Goal: Task Accomplishment & Management: Manage account settings

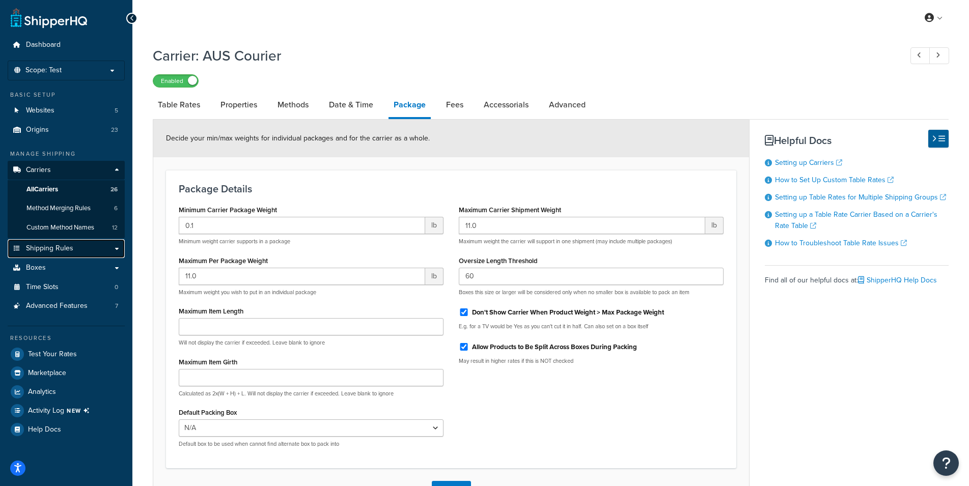
click at [53, 248] on span "Shipping Rules" at bounding box center [49, 248] width 47 height 9
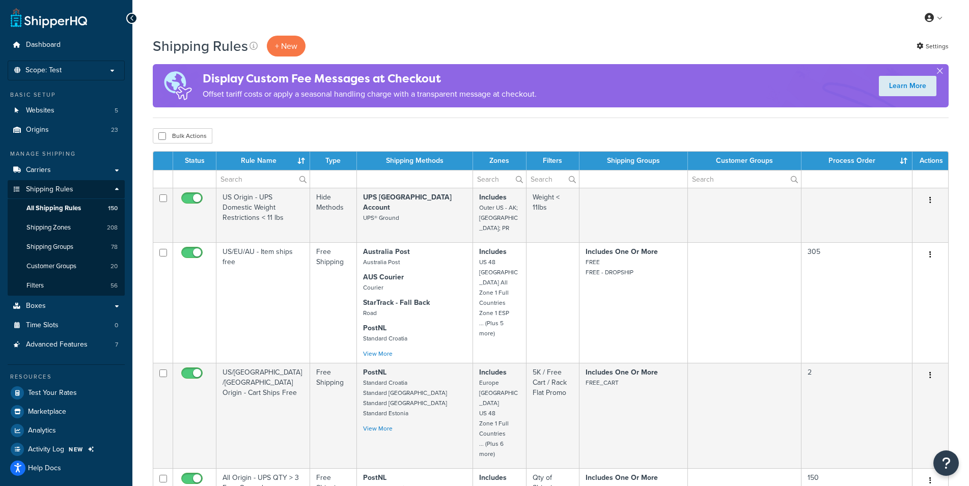
select select "1000"
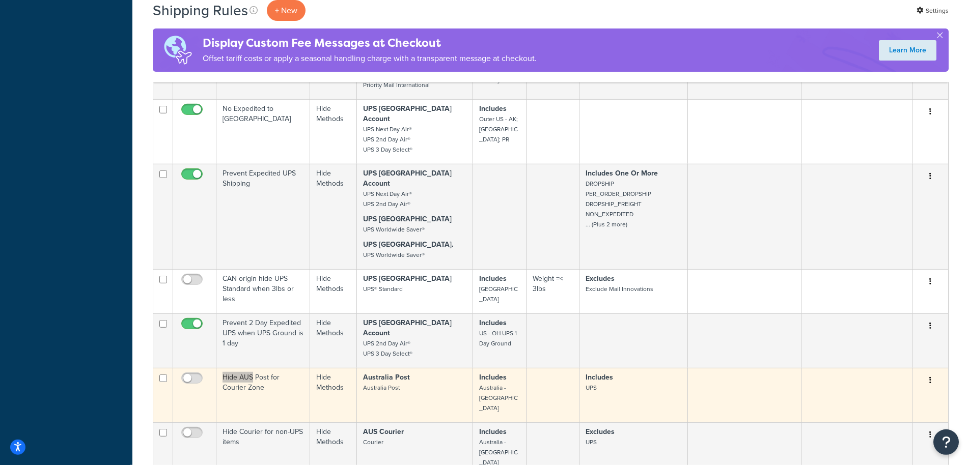
scroll to position [3186, 0]
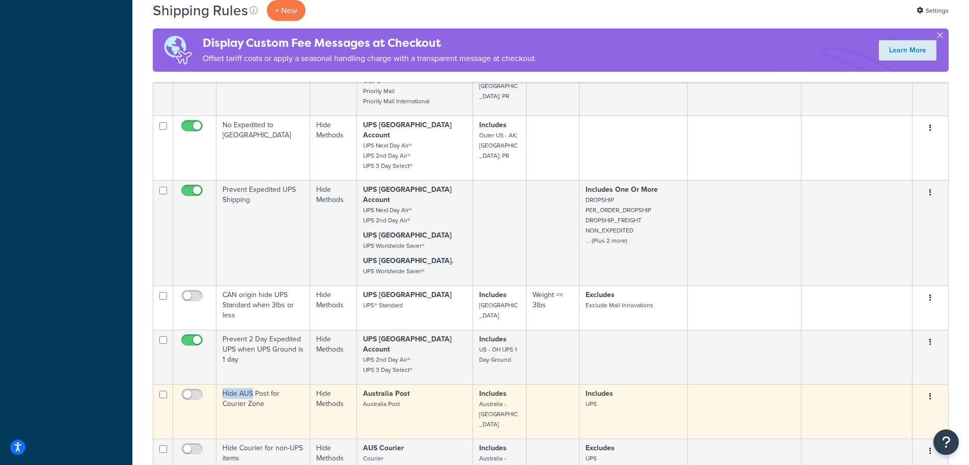
click at [932, 389] on button "button" at bounding box center [930, 397] width 14 height 16
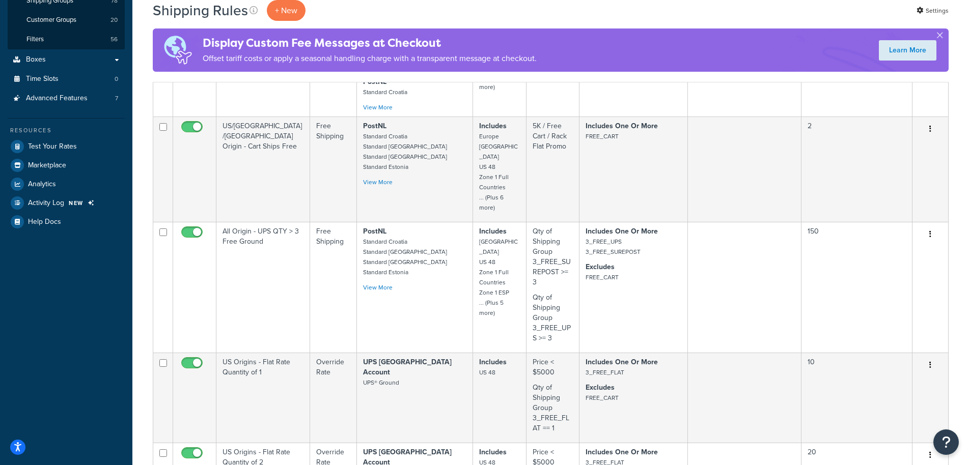
scroll to position [0, 0]
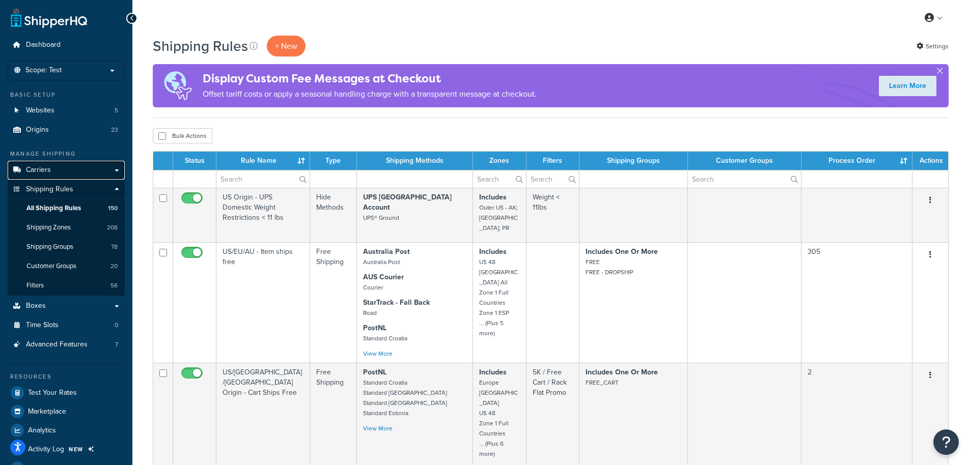
click at [41, 166] on span "Carriers" at bounding box center [38, 170] width 25 height 9
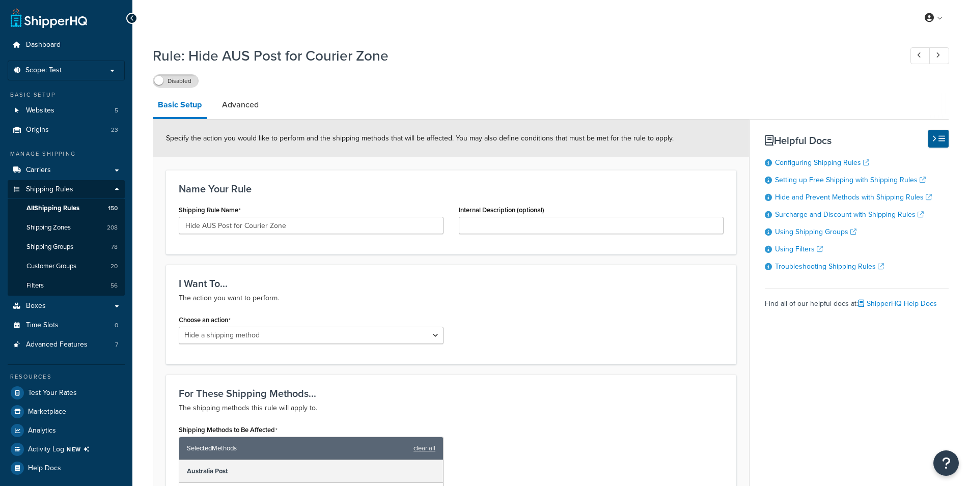
select select "HIDE"
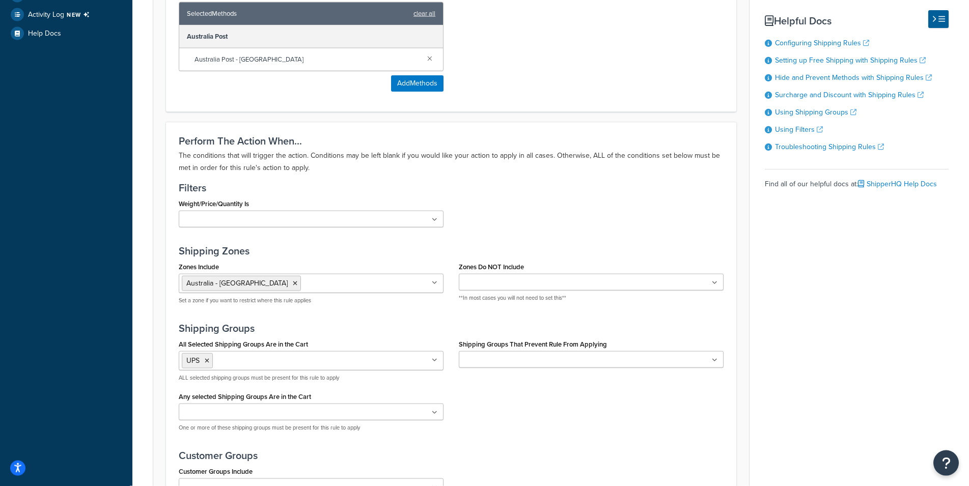
scroll to position [467, 0]
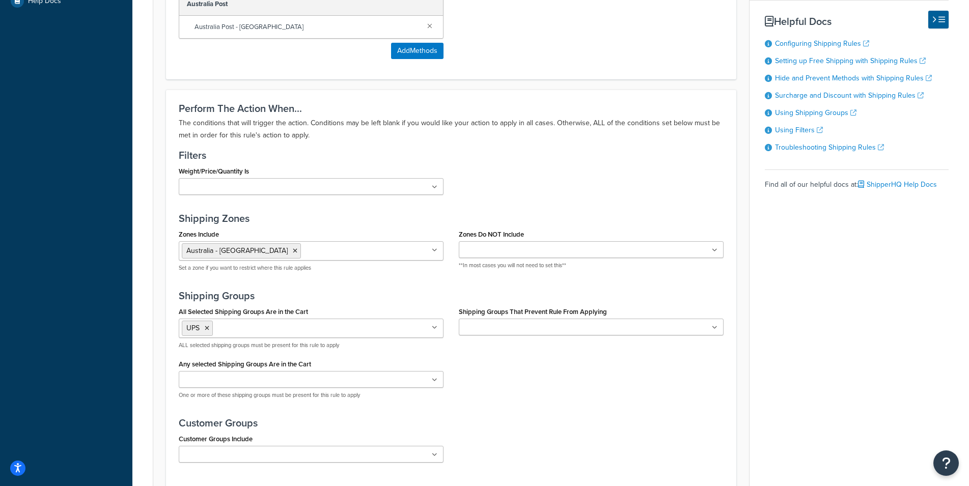
click at [330, 195] on ul at bounding box center [311, 186] width 265 height 17
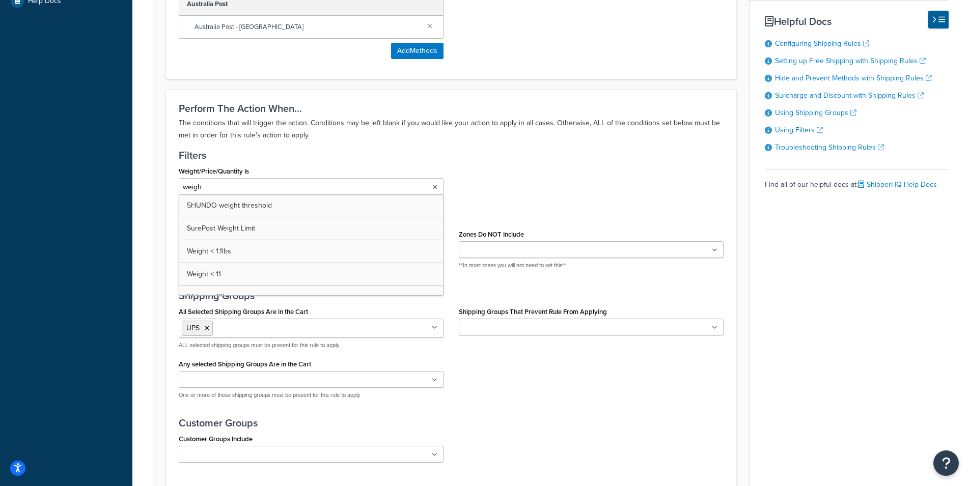
type input "weight"
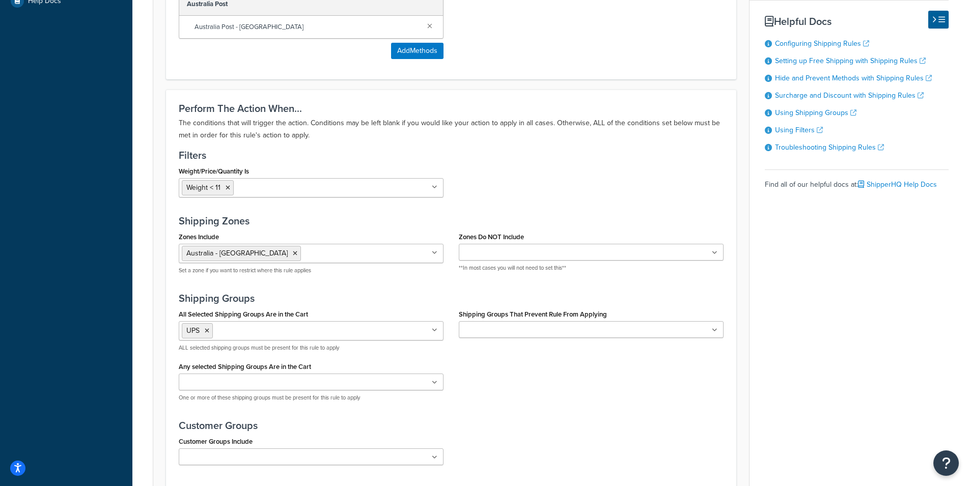
click at [410, 150] on h3 "Filters" at bounding box center [451, 155] width 545 height 11
click at [208, 332] on icon at bounding box center [207, 331] width 5 height 6
click at [328, 298] on h3 "Shipping Groups" at bounding box center [451, 298] width 545 height 11
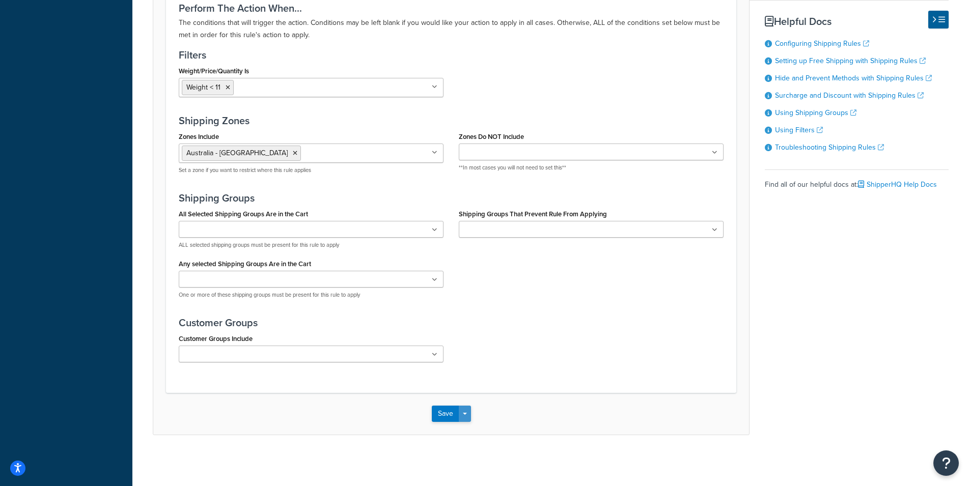
click at [466, 415] on span "button" at bounding box center [465, 414] width 4 height 2
click at [462, 429] on button "Save and Edit" at bounding box center [481, 432] width 98 height 21
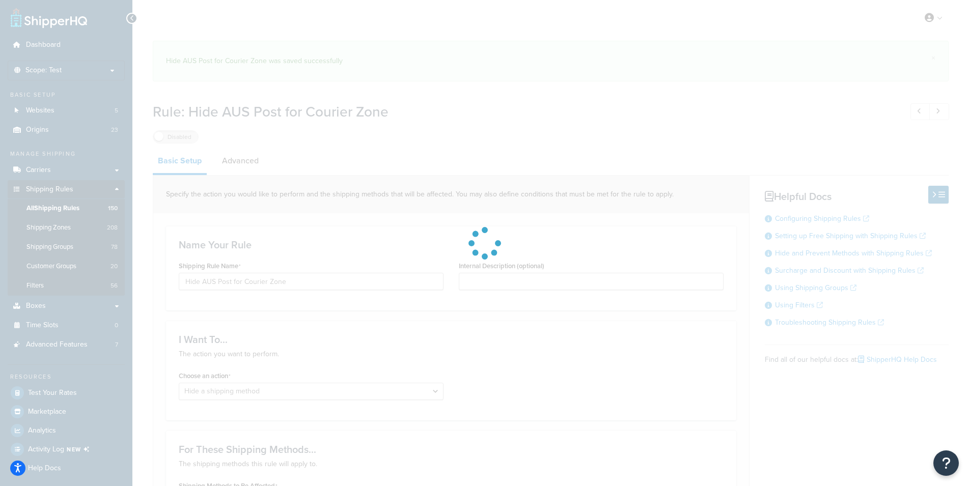
select select "HIDE"
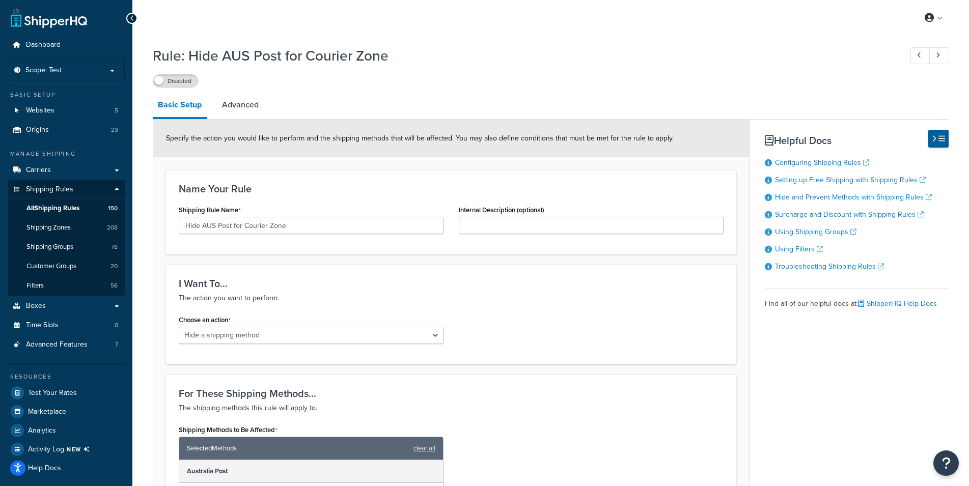
scroll to position [312, 0]
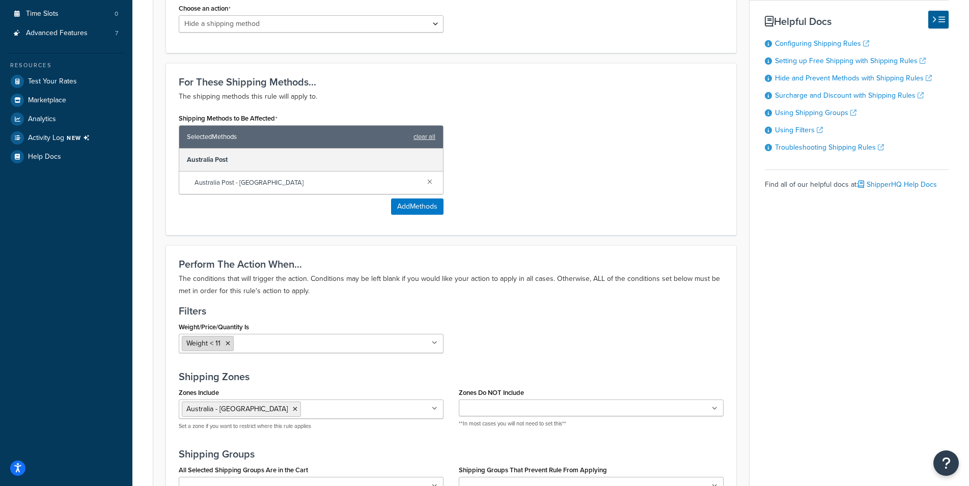
click at [227, 344] on icon at bounding box center [227, 344] width 5 height 6
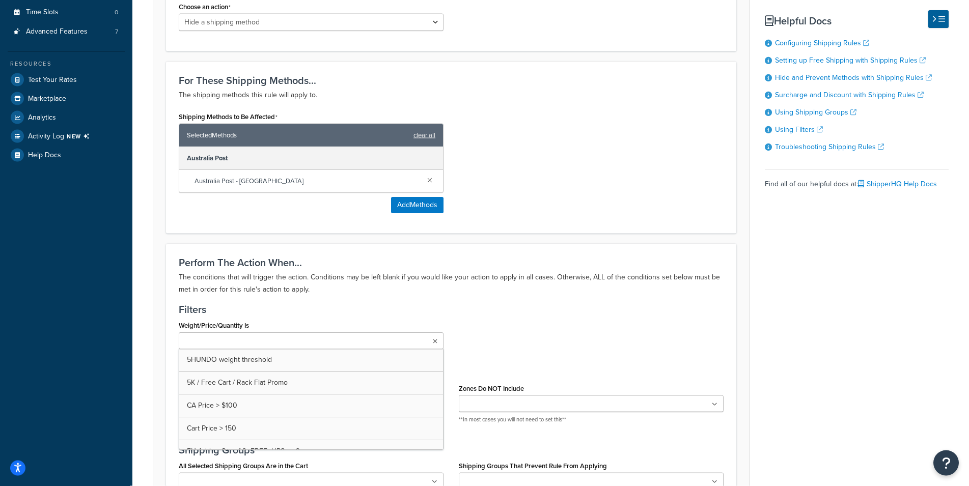
scroll to position [567, 0]
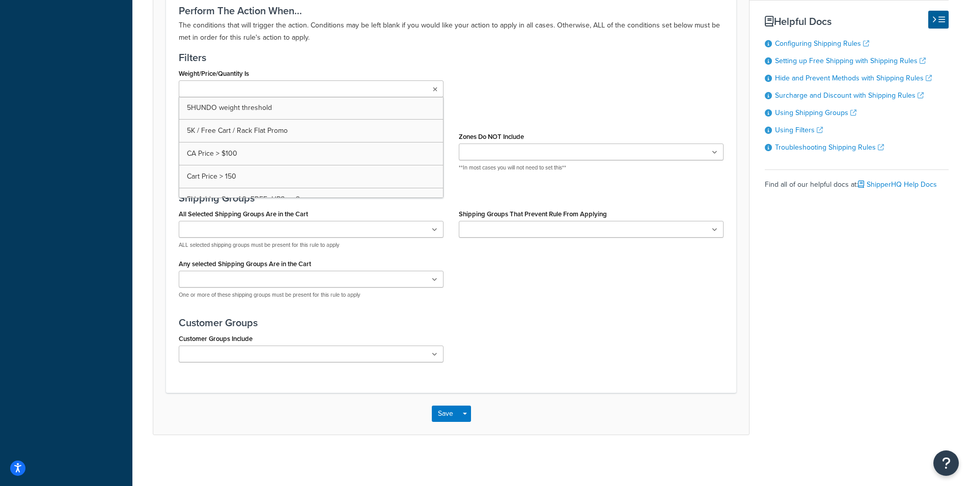
click at [440, 306] on div "All Selected Shipping Groups Are in the Cart 3_FREE_ALL 3_FREE_FLAT 3_FREE_FLAT…" at bounding box center [311, 257] width 280 height 100
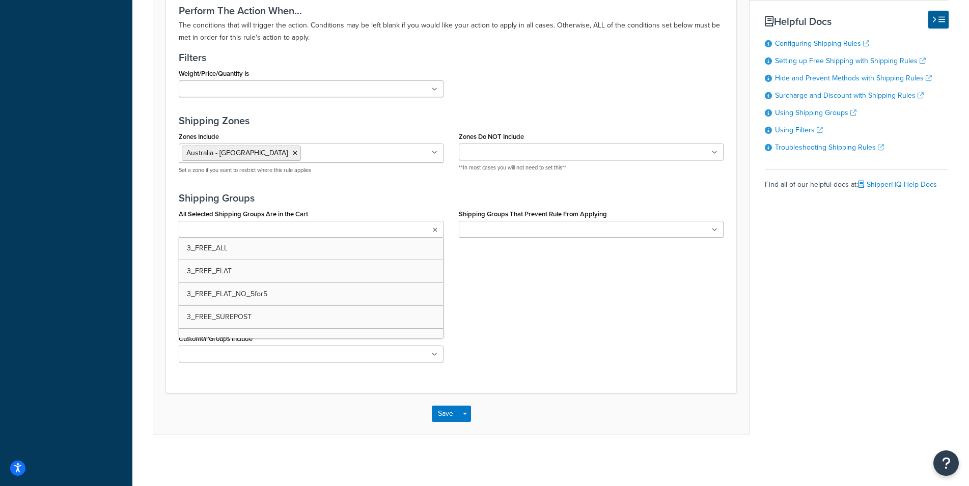
click at [259, 225] on input "All Selected Shipping Groups Are in the Cart" at bounding box center [227, 229] width 90 height 11
type input "ups"
click at [522, 286] on div "All Selected Shipping Groups Are in the Cart UPS 3_FREE_ALL 3_FREE_FLAT 3_FREE_…" at bounding box center [451, 256] width 560 height 103
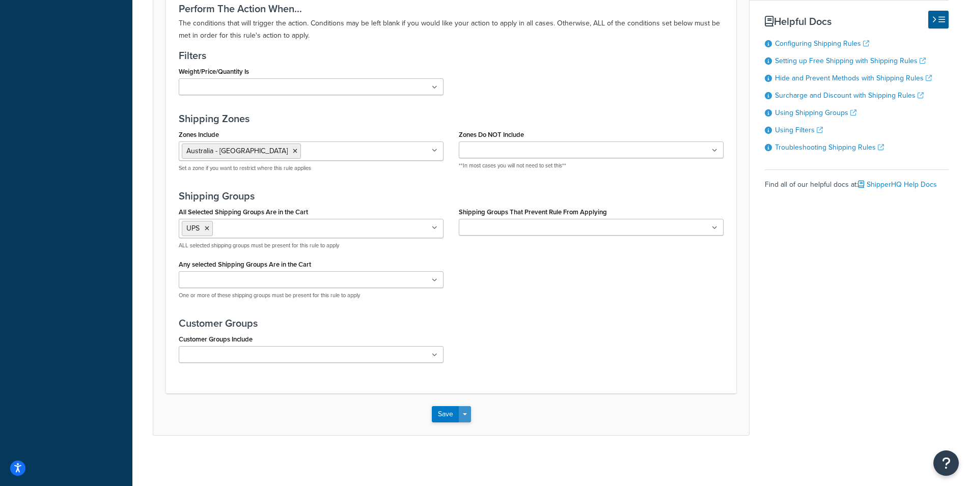
click at [467, 415] on button "Save Dropdown" at bounding box center [465, 414] width 12 height 16
click at [484, 430] on button "Save and Edit" at bounding box center [481, 432] width 98 height 21
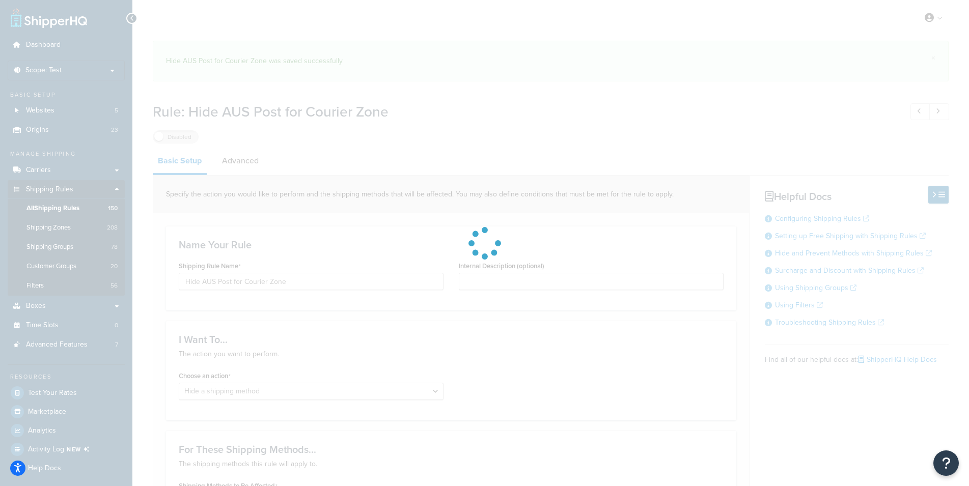
select select "HIDE"
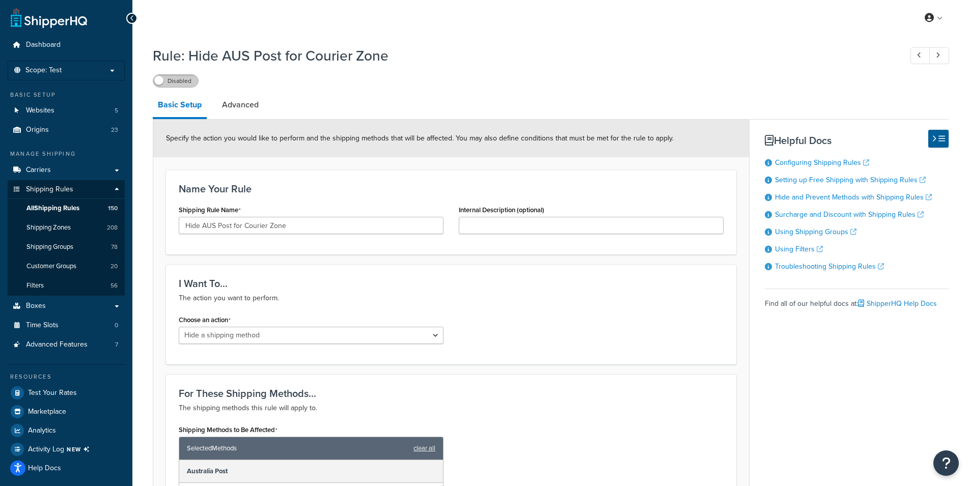
click at [182, 80] on label "Disabled" at bounding box center [175, 81] width 45 height 12
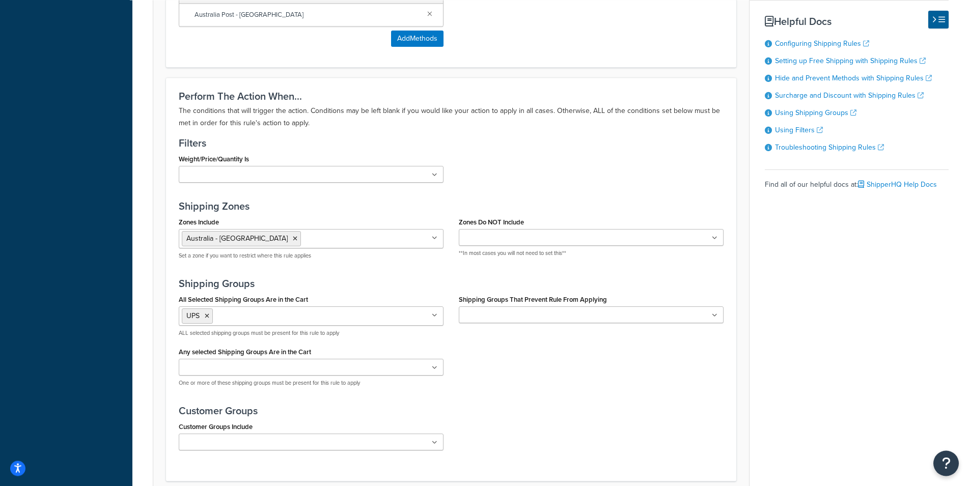
scroll to position [569, 0]
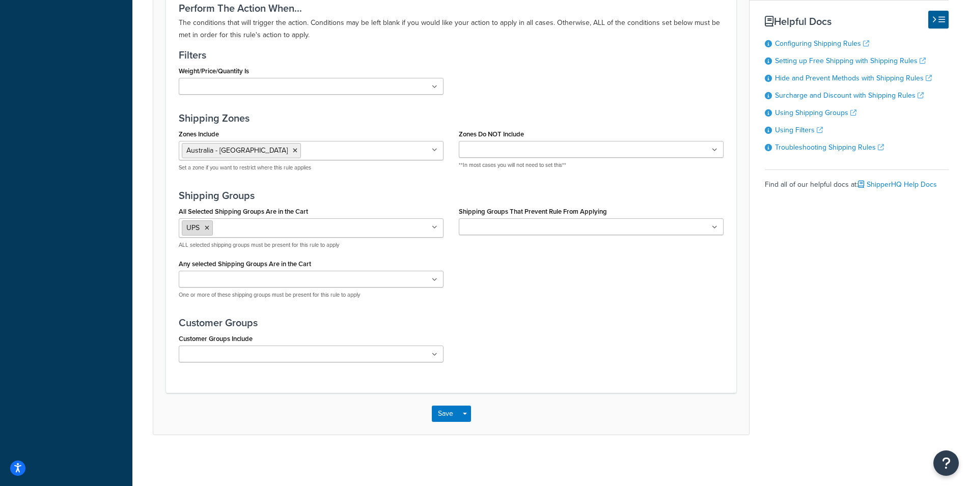
click at [208, 227] on icon at bounding box center [207, 228] width 5 height 6
click at [505, 283] on div "All Selected Shipping Groups Are in the Cart 3_FREE_ALL 3_FREE_FLAT 3_FREE_FLAT…" at bounding box center [451, 257] width 560 height 100
click at [467, 416] on button "Save Dropdown" at bounding box center [465, 414] width 12 height 16
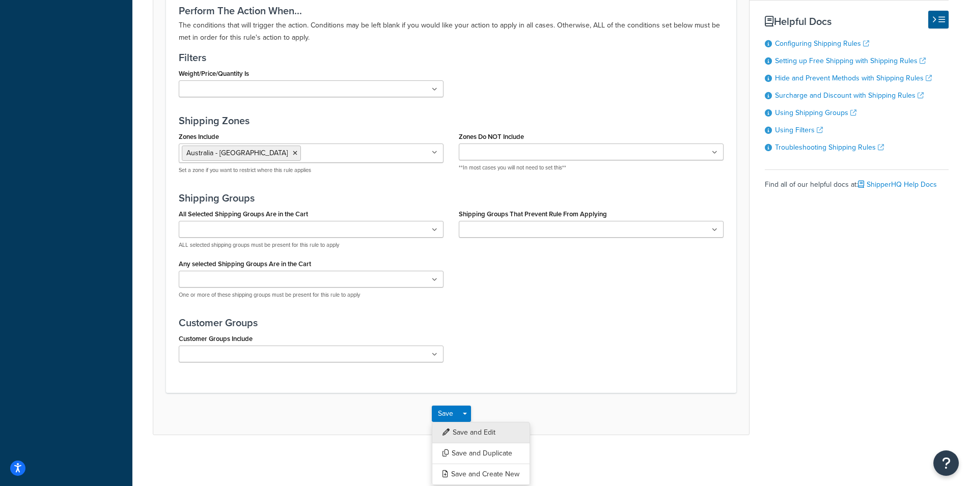
click at [453, 430] on button "Save and Edit" at bounding box center [481, 432] width 98 height 21
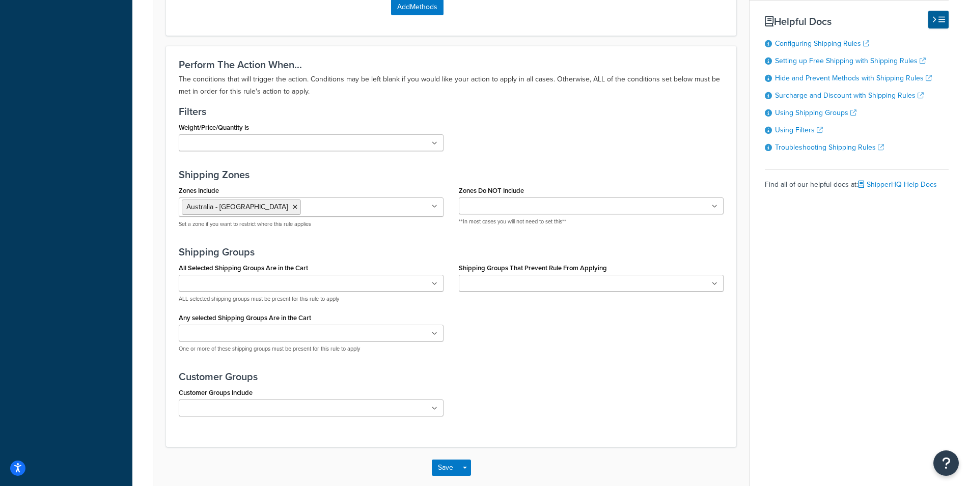
scroll to position [0, 0]
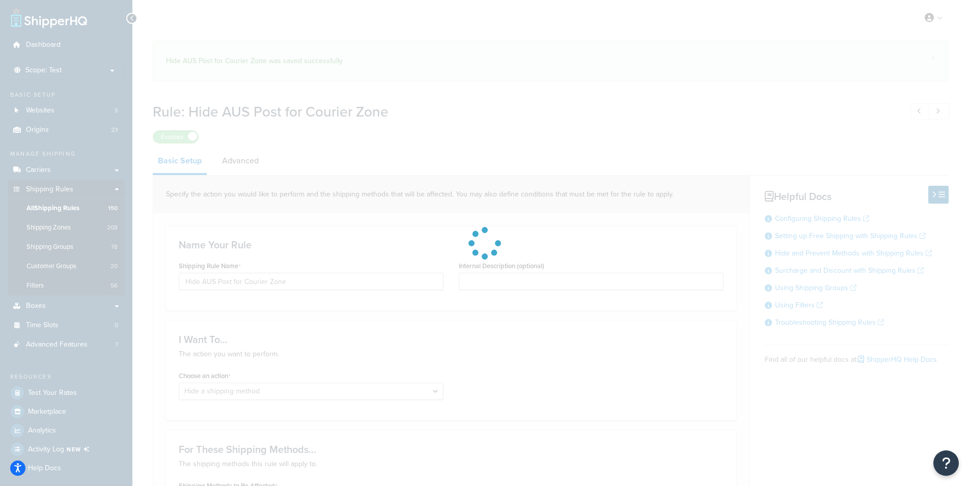
select select "HIDE"
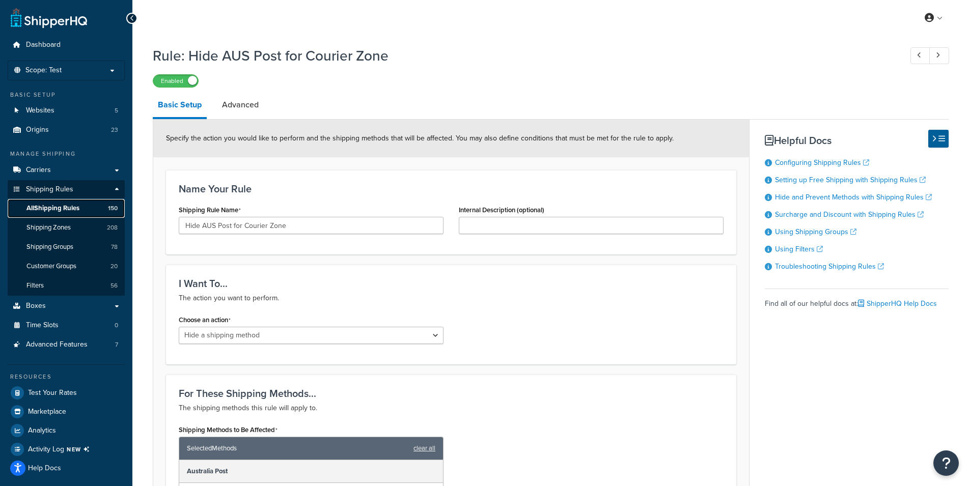
click at [61, 210] on span "All Shipping Rules" at bounding box center [52, 208] width 53 height 9
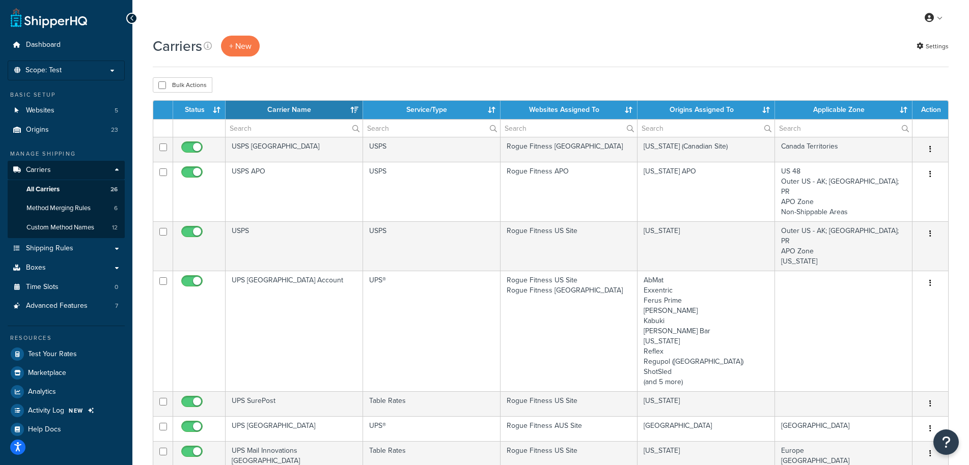
select select "15"
click at [603, 109] on th "Websites Assigned To" at bounding box center [568, 110] width 137 height 18
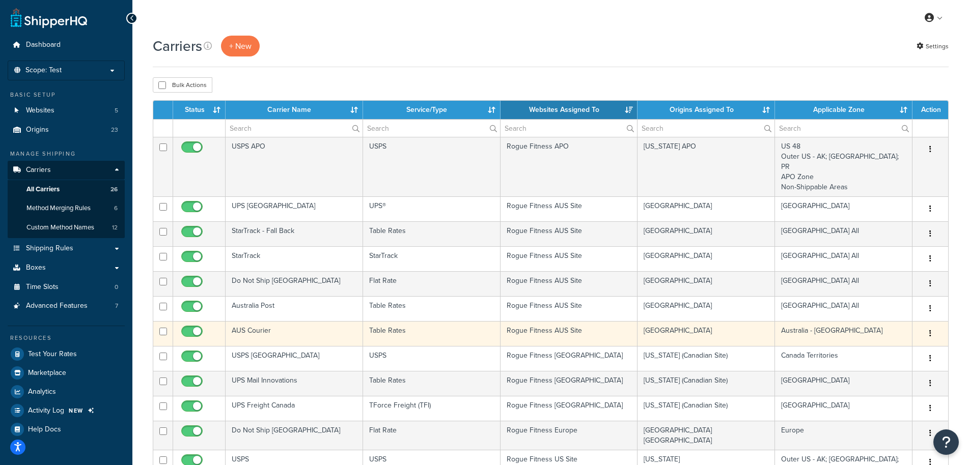
click at [534, 321] on td "Rogue Fitness AUS Site" at bounding box center [568, 333] width 137 height 25
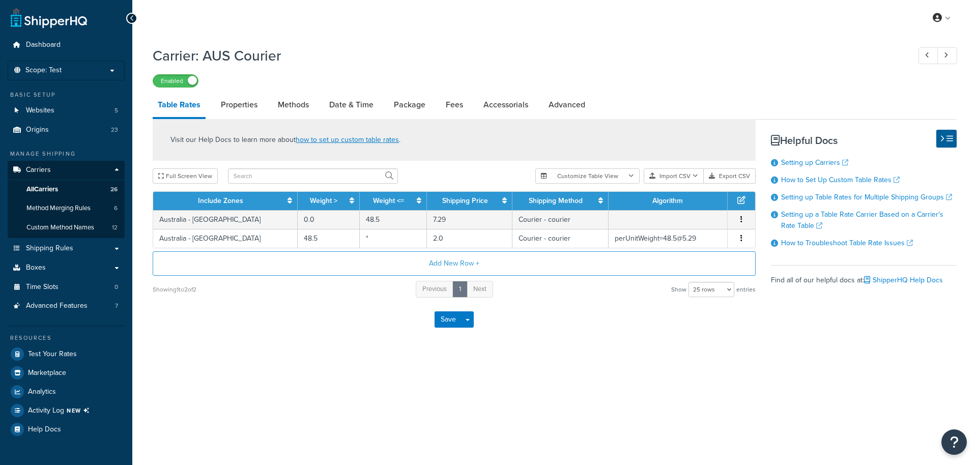
select select "25"
click at [448, 107] on link "Fees" at bounding box center [454, 105] width 27 height 24
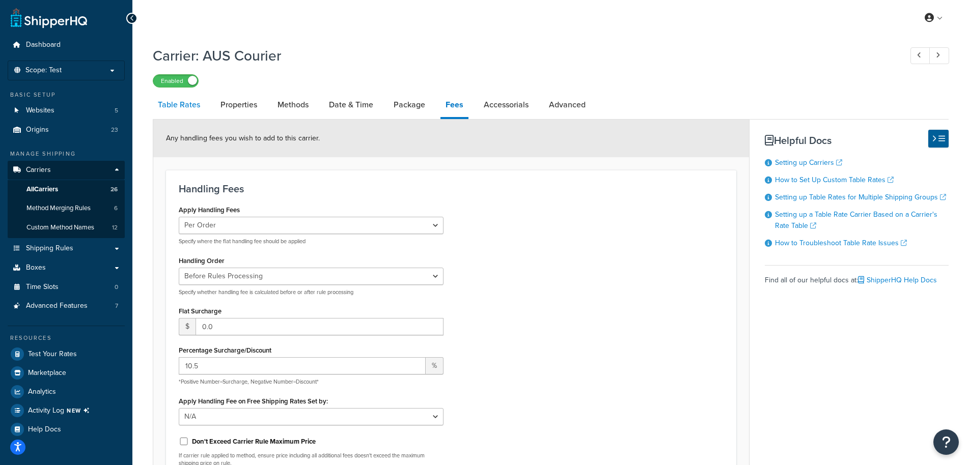
click at [191, 110] on link "Table Rates" at bounding box center [179, 105] width 52 height 24
select select "25"
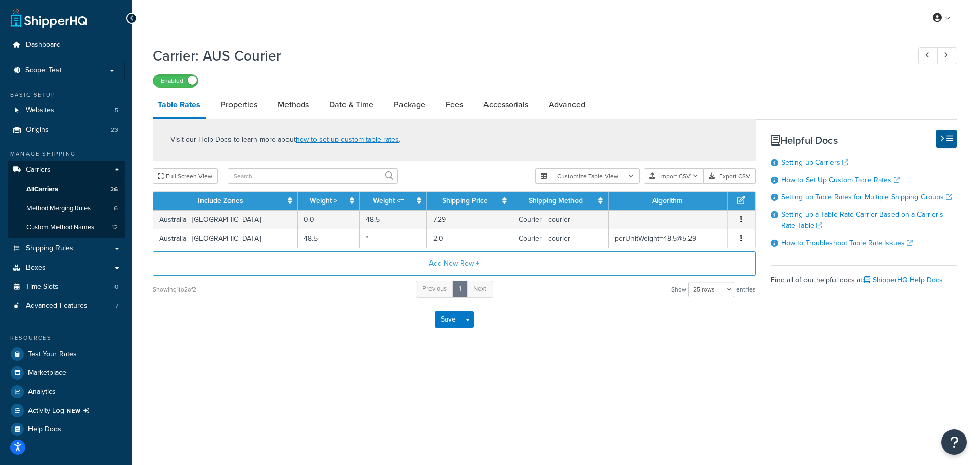
click at [187, 105] on link "Table Rates" at bounding box center [179, 106] width 53 height 26
click at [240, 105] on link "Properties" at bounding box center [239, 105] width 47 height 24
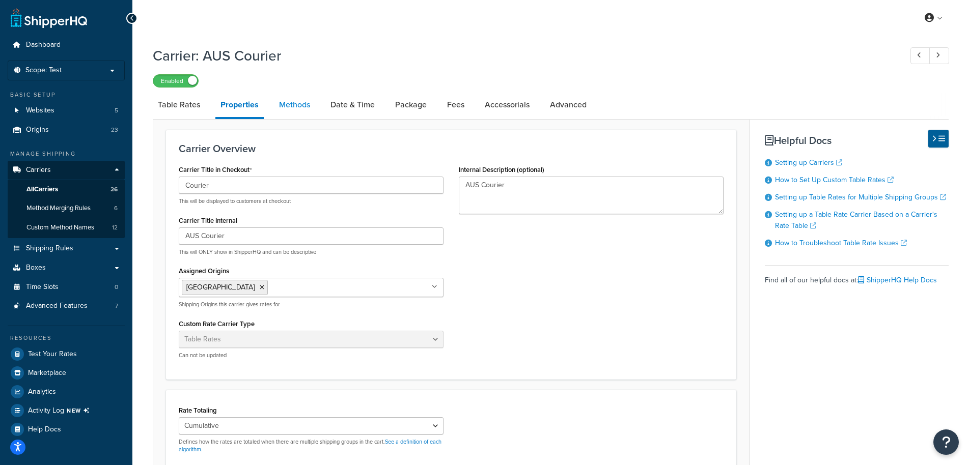
click at [291, 100] on link "Methods" at bounding box center [294, 105] width 41 height 24
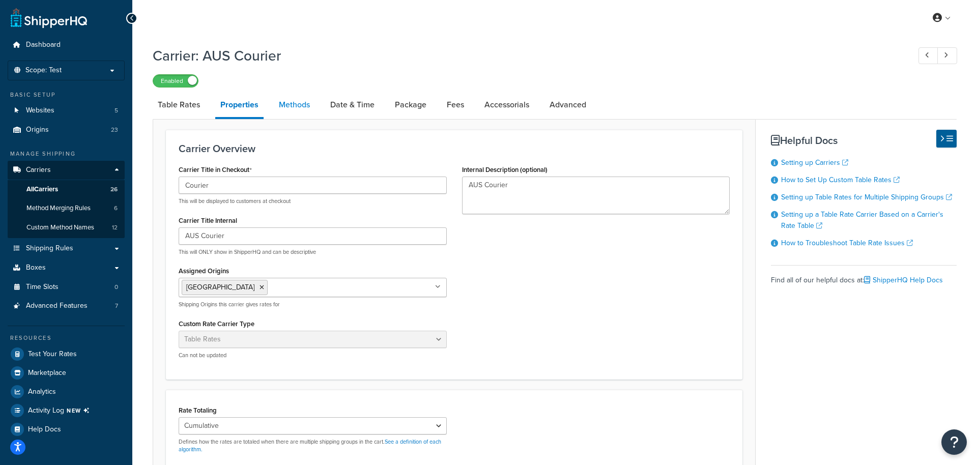
select select "25"
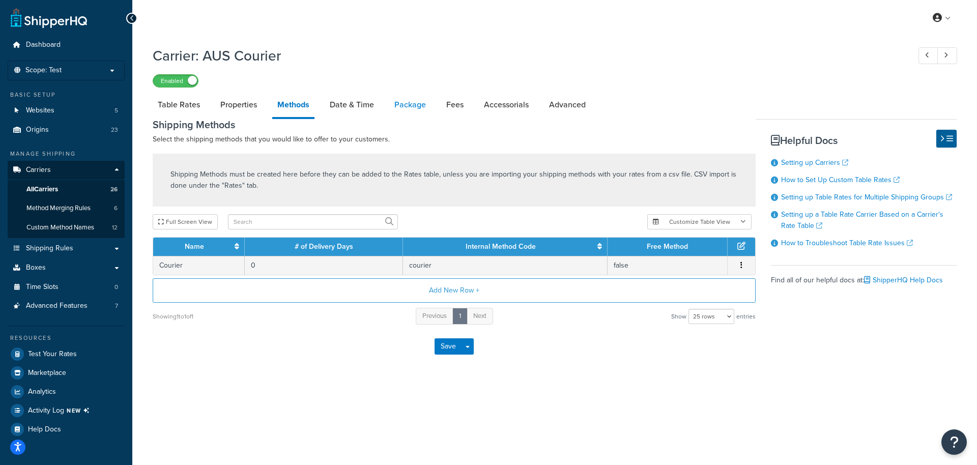
click at [405, 105] on link "Package" at bounding box center [410, 105] width 42 height 24
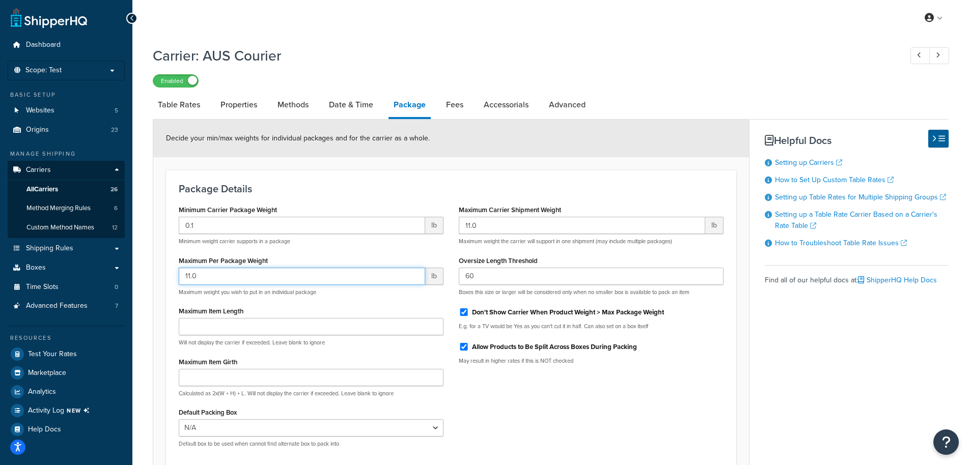
drag, startPoint x: 219, startPoint y: 275, endPoint x: 116, endPoint y: 274, distance: 103.3
click at [179, 274] on input "11.0" at bounding box center [302, 276] width 246 height 17
type input "48.5"
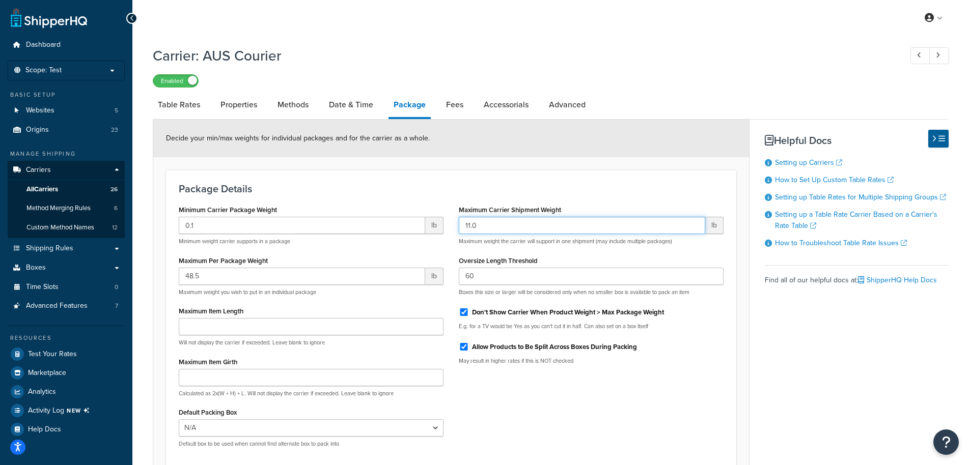
drag, startPoint x: 490, startPoint y: 226, endPoint x: 430, endPoint y: 231, distance: 60.3
click at [459, 231] on input "11.0" at bounding box center [582, 225] width 246 height 17
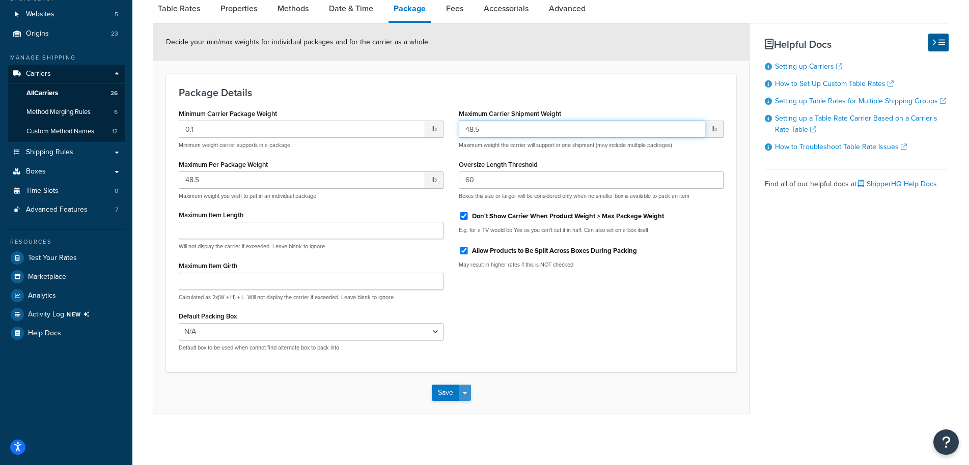
type input "48.5"
click at [467, 393] on button "Save Dropdown" at bounding box center [465, 393] width 12 height 16
click at [466, 410] on button "Save and Edit" at bounding box center [469, 411] width 74 height 21
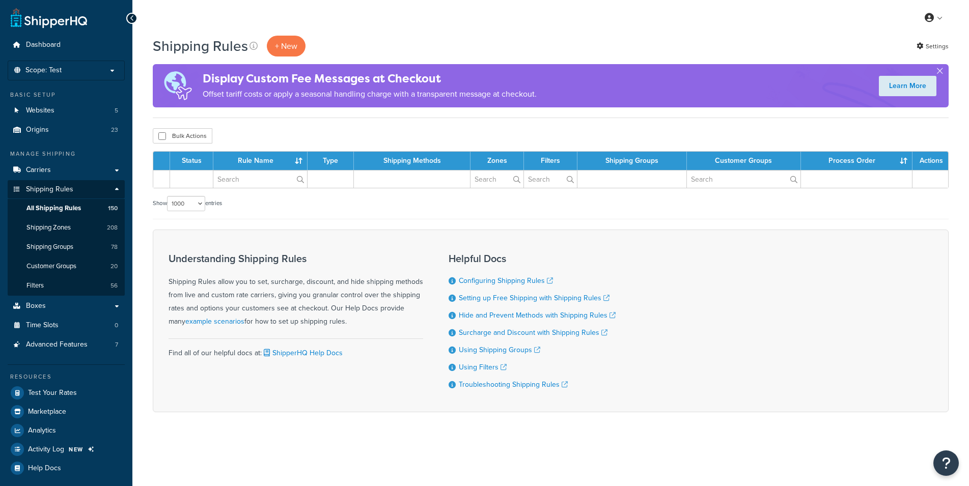
select select "1000"
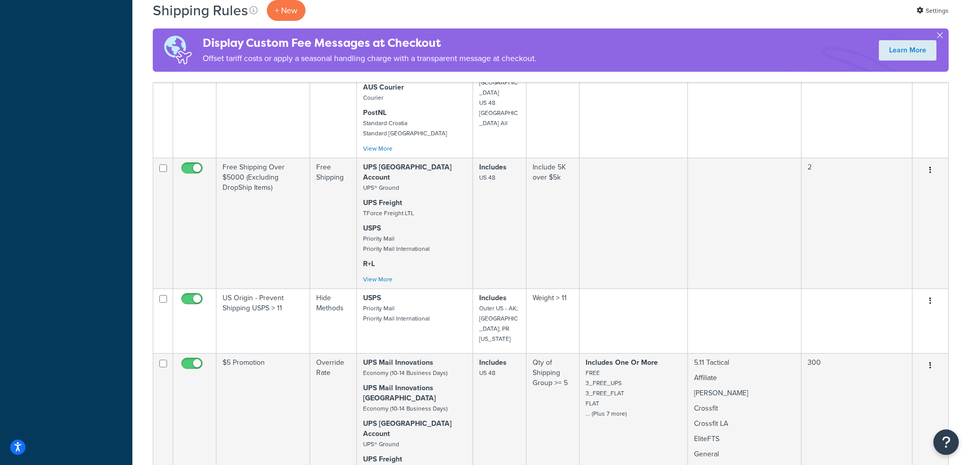
scroll to position [3178, 0]
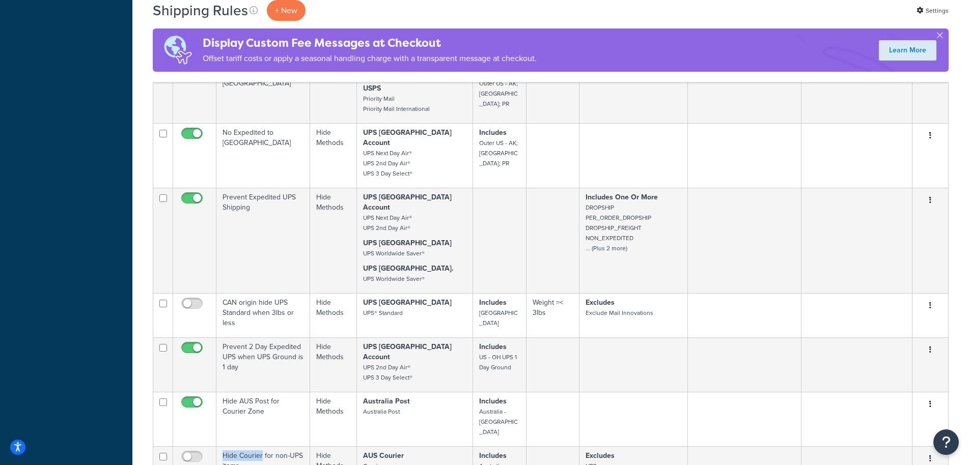
checkbox input "true"
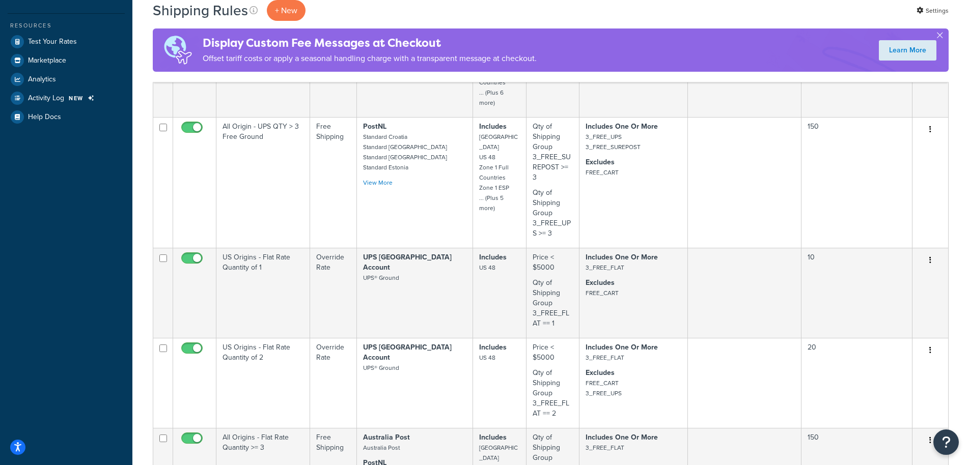
scroll to position [1690, 0]
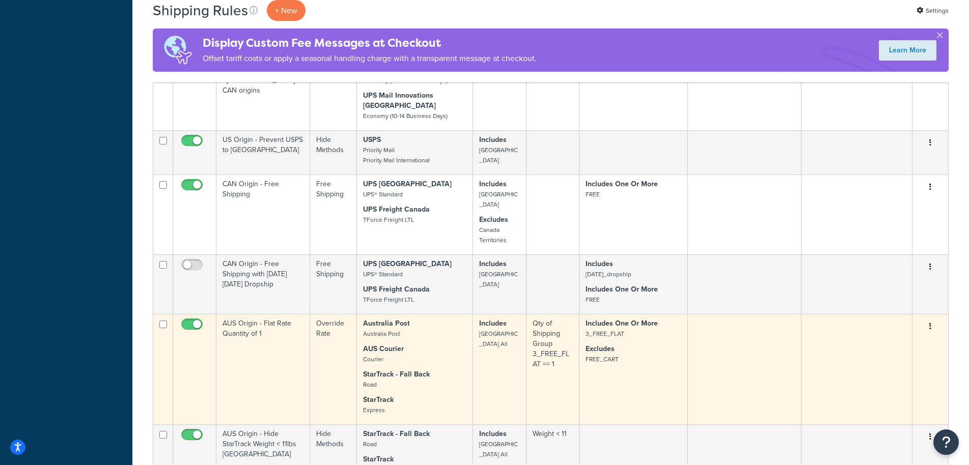
click at [934, 319] on button "button" at bounding box center [930, 327] width 14 height 16
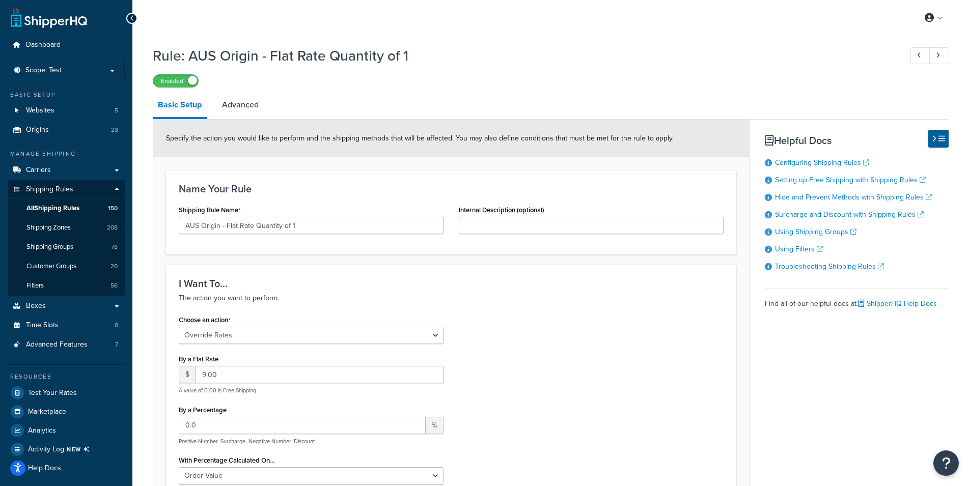
select select "OVERRIDE"
select select "SHIPPING_GROUP"
select select "OVERRIDE"
select select "SHIPPING_GROUP"
click at [368, 83] on div "Enabled" at bounding box center [551, 80] width 796 height 14
